Goal: Feedback & Contribution: Contribute content

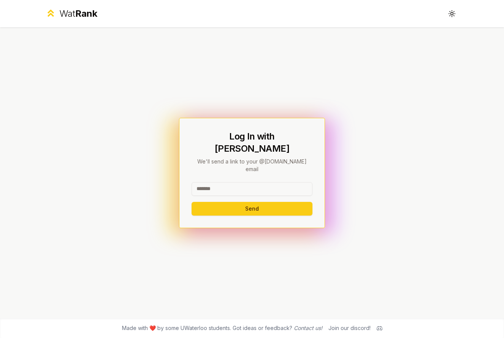
click at [265, 182] on input at bounding box center [251, 189] width 121 height 14
type input "*******"
click at [191, 202] on button "Send" at bounding box center [251, 209] width 121 height 14
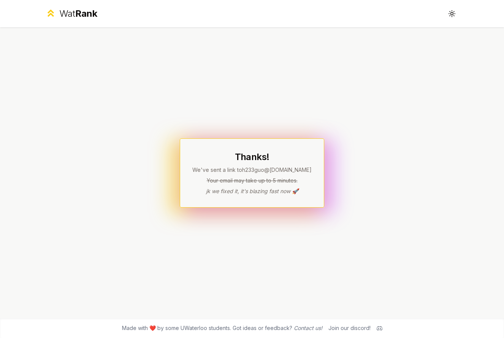
click at [71, 12] on div "Wat Rank" at bounding box center [78, 14] width 38 height 12
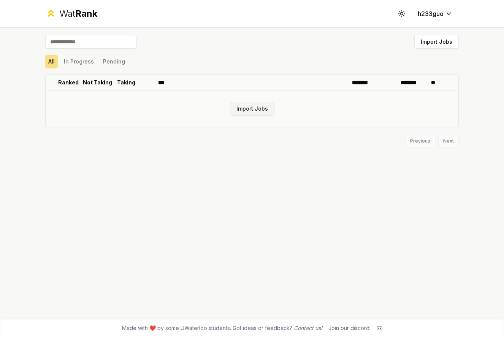
click at [255, 111] on button "Import Jobs" at bounding box center [252, 109] width 44 height 14
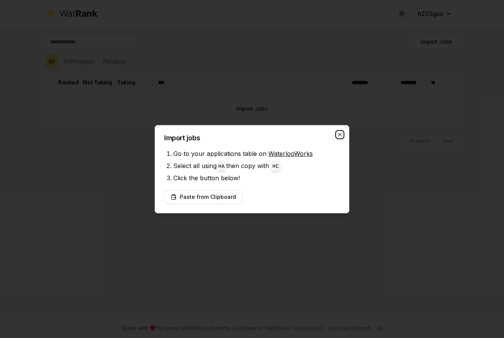
click at [339, 132] on icon "button" at bounding box center [339, 134] width 6 height 6
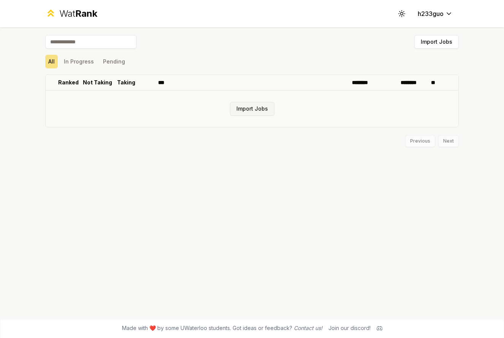
click at [254, 109] on button "Import Jobs" at bounding box center [252, 109] width 44 height 14
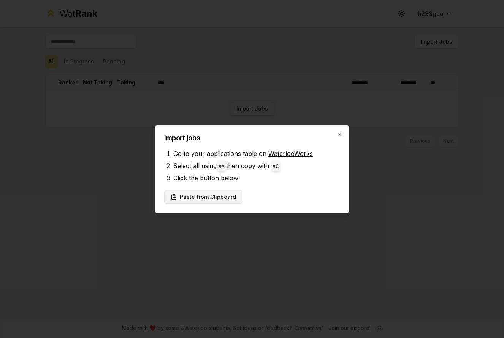
click at [219, 197] on button "Paste from Clipboard" at bounding box center [203, 197] width 78 height 14
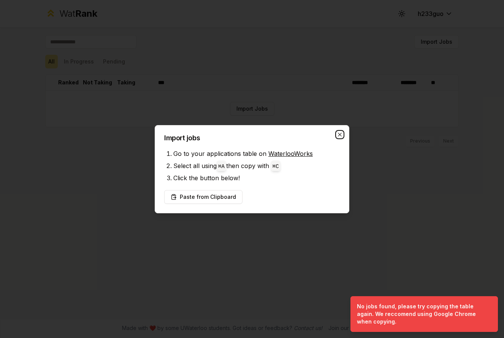
click at [340, 134] on icon "button" at bounding box center [339, 134] width 6 height 6
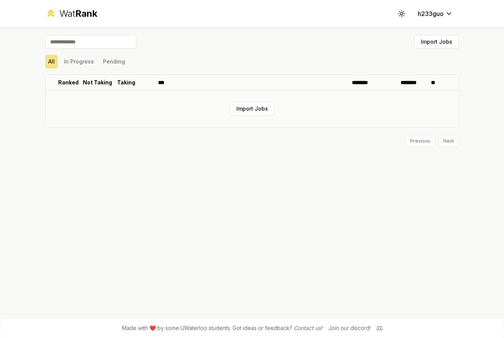
click at [257, 98] on td "Import Jobs" at bounding box center [252, 108] width 412 height 36
click at [257, 105] on button "Import Jobs" at bounding box center [252, 109] width 44 height 14
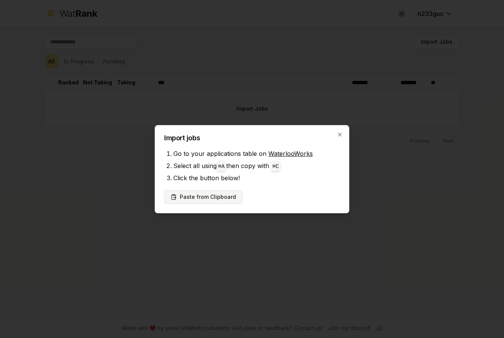
click at [200, 197] on button "Paste from Clipboard" at bounding box center [203, 197] width 78 height 14
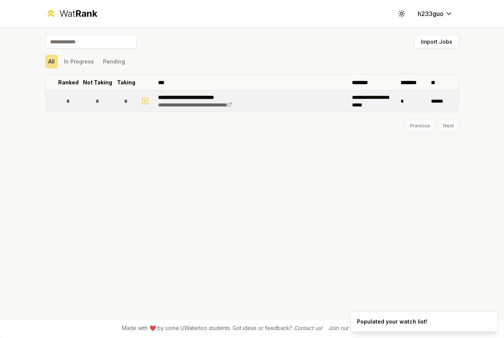
click at [291, 101] on td "**********" at bounding box center [252, 100] width 194 height 21
click at [146, 99] on icon "button" at bounding box center [145, 100] width 8 height 9
select select
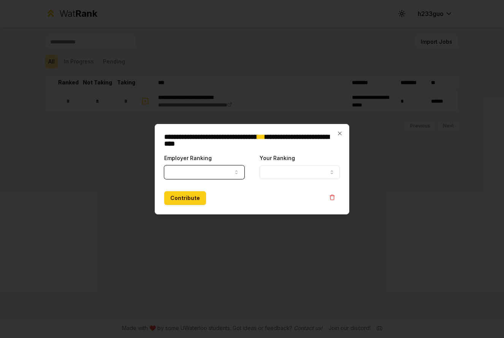
click at [215, 175] on button "Employer Ranking" at bounding box center [204, 172] width 80 height 14
select select "******"
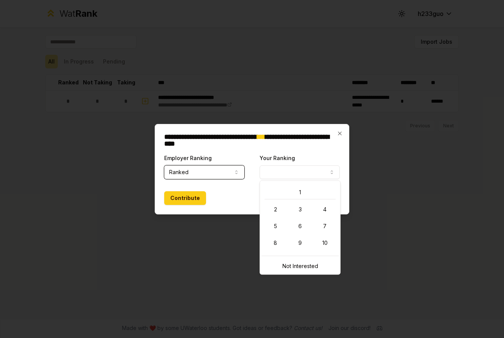
click at [287, 178] on button "Your Ranking" at bounding box center [299, 172] width 80 height 14
select select "*"
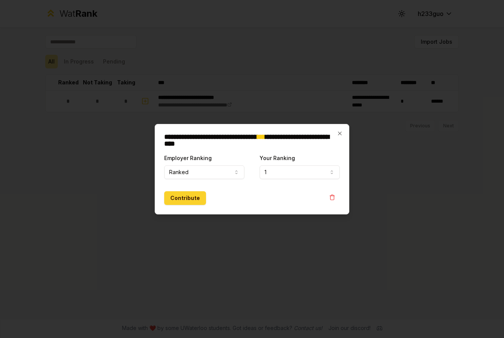
click at [193, 194] on button "Contribute" at bounding box center [185, 198] width 42 height 14
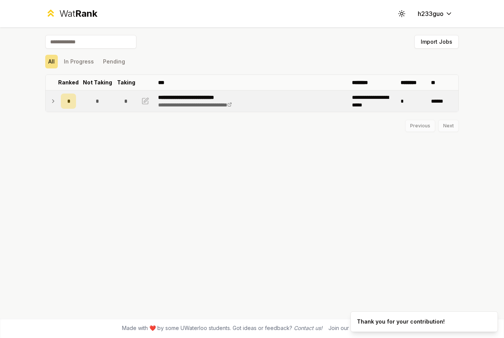
click at [124, 104] on div "*" at bounding box center [125, 100] width 15 height 15
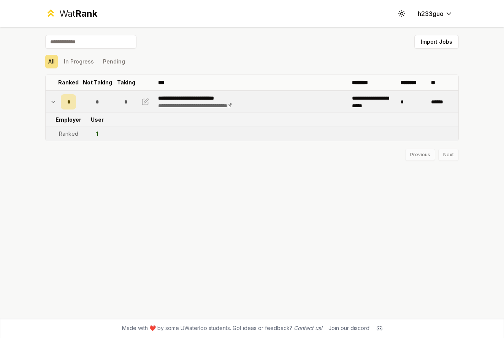
click at [124, 104] on div "*" at bounding box center [125, 101] width 15 height 15
click at [124, 104] on div "*" at bounding box center [125, 100] width 15 height 15
click at [124, 104] on div "*" at bounding box center [125, 101] width 15 height 15
click at [144, 101] on icon "button" at bounding box center [146, 100] width 5 height 5
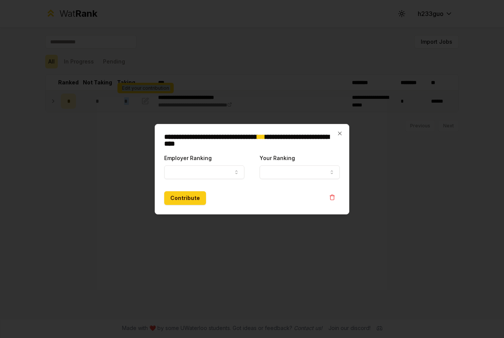
select select "******"
select select "*"
click at [341, 134] on icon "button" at bounding box center [339, 132] width 3 height 3
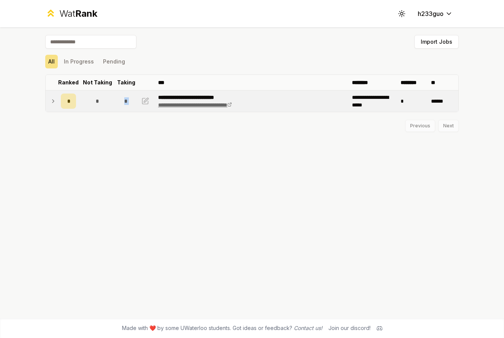
click at [232, 106] on icon at bounding box center [229, 104] width 5 height 5
click at [400, 12] on icon at bounding box center [401, 13] width 7 height 7
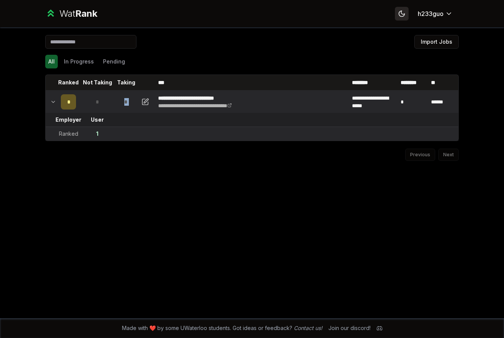
click at [401, 13] on icon at bounding box center [401, 13] width 5 height 5
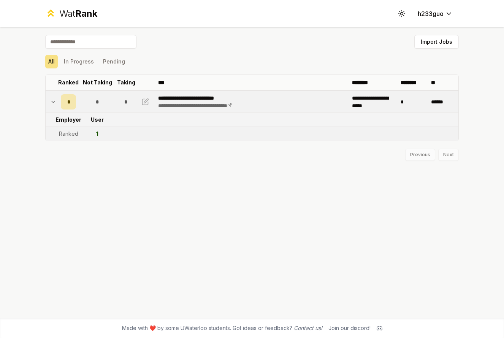
click at [68, 101] on span "*" at bounding box center [68, 102] width 2 height 8
click at [68, 101] on span "*" at bounding box center [68, 101] width 2 height 8
click at [68, 101] on span "*" at bounding box center [68, 102] width 2 height 8
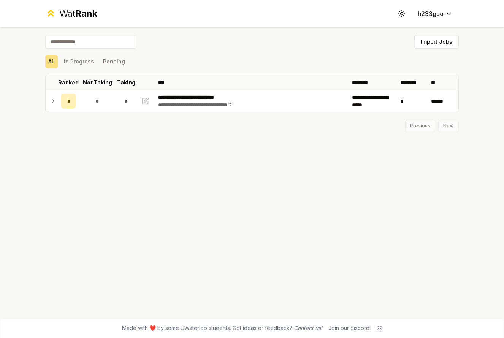
click at [74, 16] on div "Wat Rank" at bounding box center [78, 14] width 38 height 12
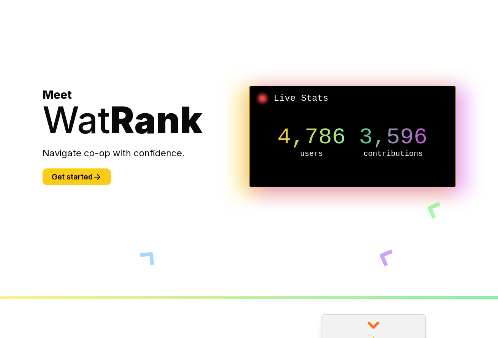
scroll to position [33, 0]
